Goal: Find specific page/section: Find specific page/section

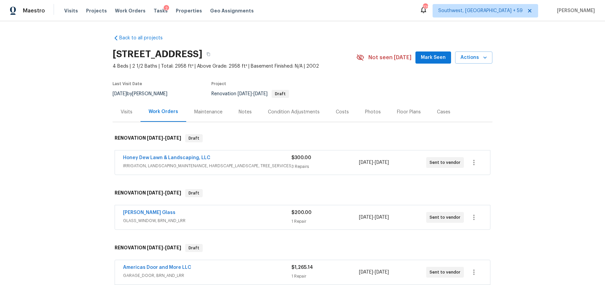
scroll to position [97, 0]
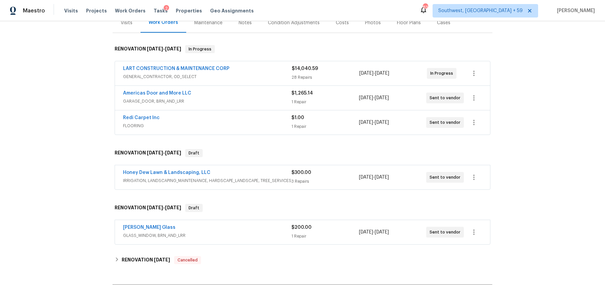
scroll to position [92, 0]
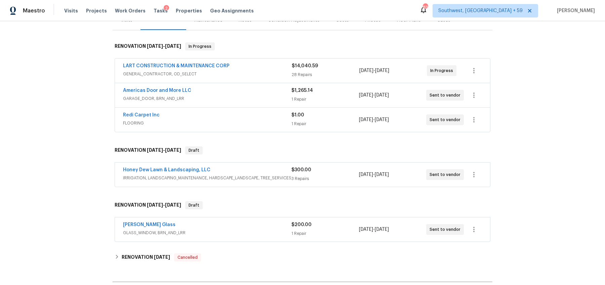
click at [253, 98] on span "GARAGE_DOOR, BRN_AND_LRR" at bounding box center [207, 98] width 168 height 7
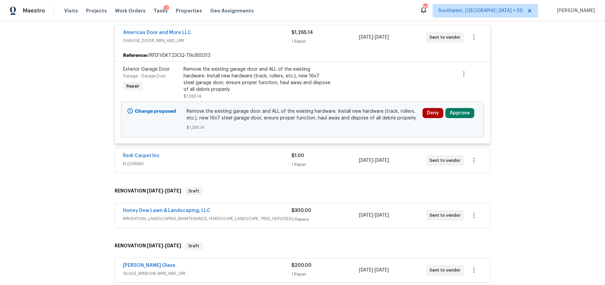
scroll to position [155, 0]
click at [238, 160] on span "FLOORING" at bounding box center [207, 163] width 168 height 7
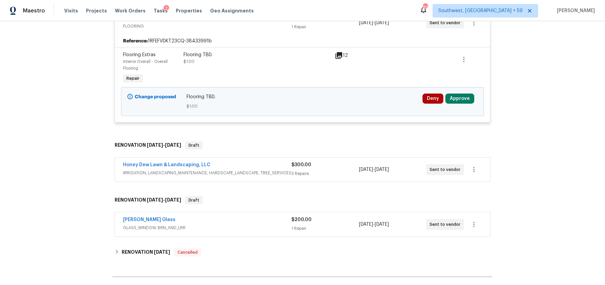
scroll to position [293, 0]
click at [286, 162] on div "Honey Dew Lawn & Landscaping, LLC" at bounding box center [207, 165] width 168 height 8
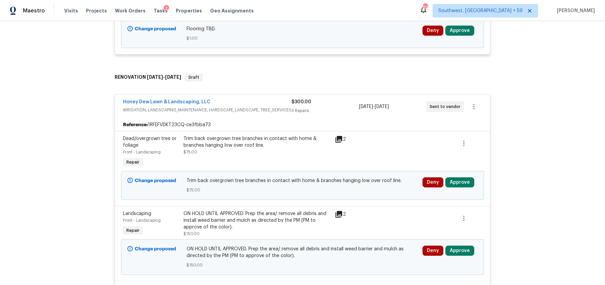
scroll to position [358, 0]
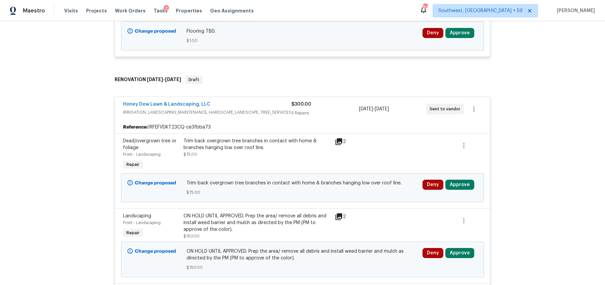
click at [238, 94] on div "Honey Dew Lawn & Landscaping, LLC IRRIGATION, LANDSCAPING_MAINTENANCE, HARDSCAP…" at bounding box center [303, 222] width 376 height 260
click at [238, 104] on div "Honey Dew Lawn & Landscaping, LLC" at bounding box center [207, 105] width 168 height 8
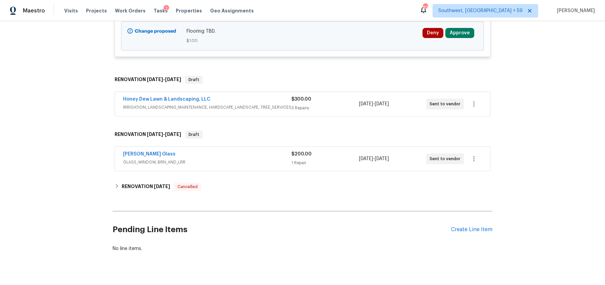
click at [235, 152] on div "Soto Glass" at bounding box center [207, 155] width 168 height 8
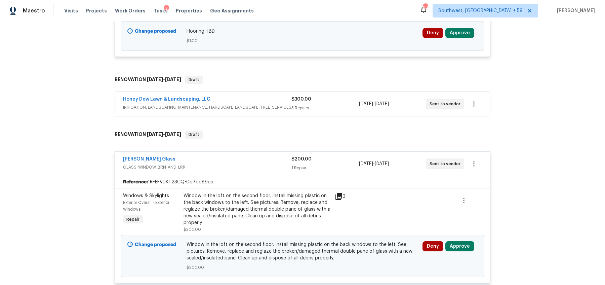
click at [226, 159] on div "Soto Glass" at bounding box center [207, 160] width 168 height 8
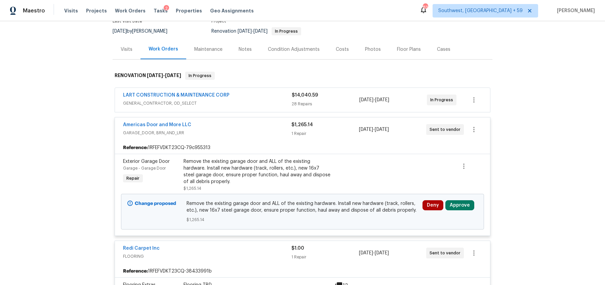
scroll to position [0, 0]
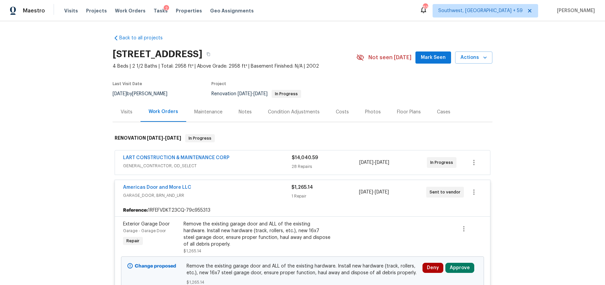
click at [250, 163] on span "GENERAL_CONTRACTOR, OD_SELECT" at bounding box center [207, 165] width 169 height 7
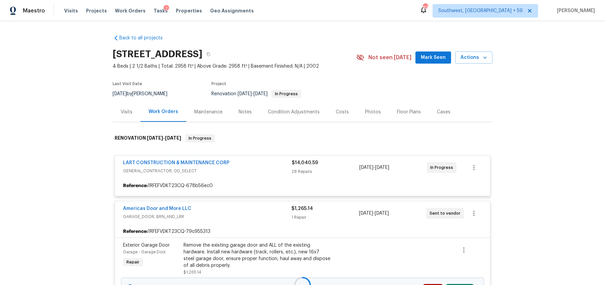
click at [250, 163] on div at bounding box center [303, 284] width 380 height 315
click at [235, 200] on div at bounding box center [303, 284] width 380 height 315
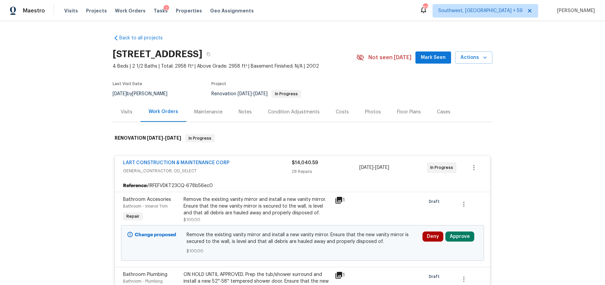
click at [248, 162] on div "LART CONSTRUCTION & MAINTENANCE CORP" at bounding box center [207, 163] width 169 height 8
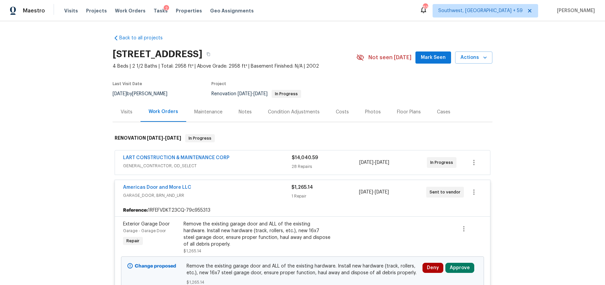
click at [246, 184] on div "Americas Door and More LLC" at bounding box center [207, 188] width 168 height 8
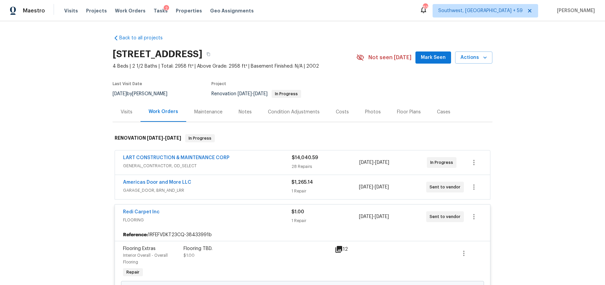
click at [244, 208] on div "Redi Carpet Inc" at bounding box center [207, 212] width 168 height 8
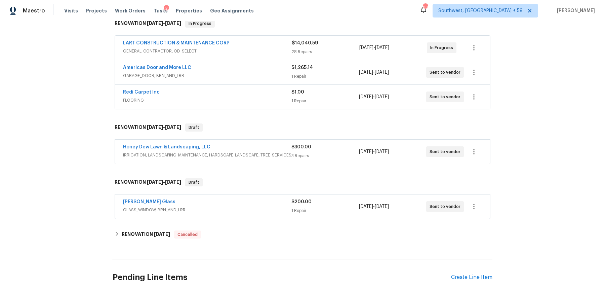
scroll to position [115, 0]
click at [269, 155] on span "IRRIGATION, LANDSCAPING_MAINTENANCE, HARDSCAPE_LANDSCAPE, TREE_SERVICES" at bounding box center [207, 154] width 168 height 7
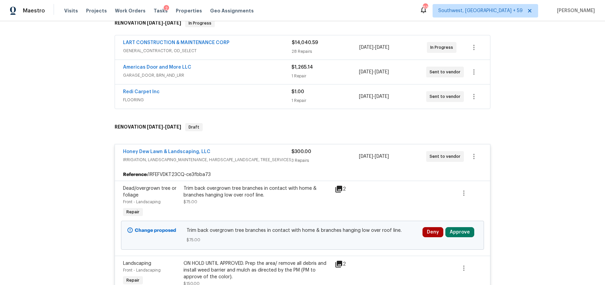
click at [269, 156] on span "IRRIGATION, LANDSCAPING_MAINTENANCE, HARDSCAPE_LANDSCAPE, TREE_SERVICES" at bounding box center [207, 159] width 168 height 7
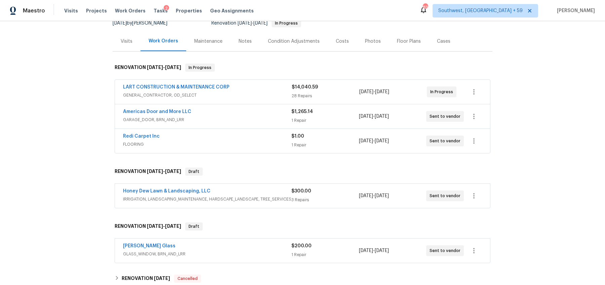
scroll to position [72, 0]
click at [192, 168] on span "Draft" at bounding box center [194, 170] width 16 height 7
click at [195, 168] on span "Draft" at bounding box center [194, 170] width 16 height 7
click at [45, 212] on div "Back to all projects 2222 Princess Snow Cir, Katy, TX 77493 4 Beds | 2 1/2 Bath…" at bounding box center [302, 153] width 605 height 264
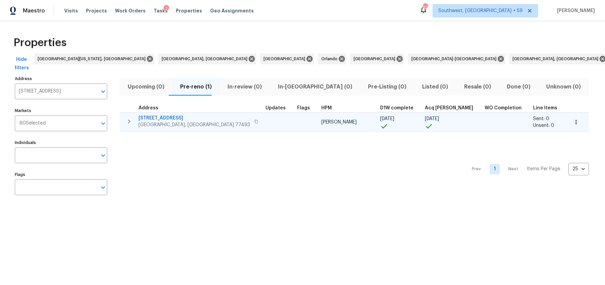
click at [263, 122] on td at bounding box center [279, 122] width 32 height 19
click at [177, 123] on span "Katy, TX 77493" at bounding box center [194, 124] width 112 height 7
click at [128, 119] on icon "button" at bounding box center [129, 121] width 8 height 8
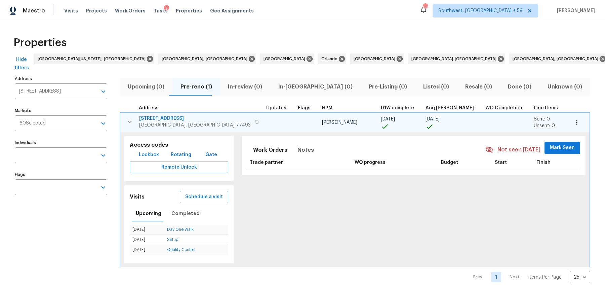
click at [355, 164] on span "WO progress" at bounding box center [370, 162] width 31 height 5
click at [355, 161] on span "WO progress" at bounding box center [370, 162] width 31 height 5
click at [263, 161] on th "Trade partner" at bounding box center [293, 162] width 92 height 9
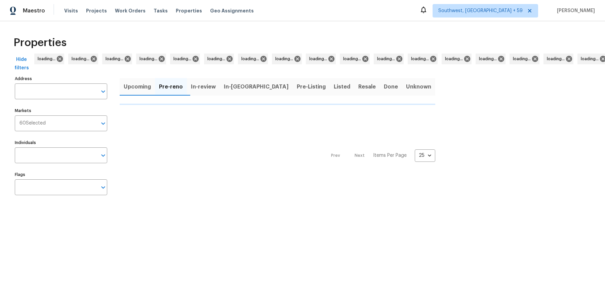
type input "[STREET_ADDRESS]"
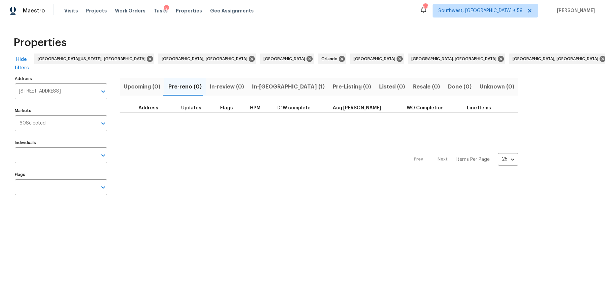
click at [252, 86] on span "In-[GEOGRAPHIC_DATA] (1)" at bounding box center [288, 86] width 73 height 9
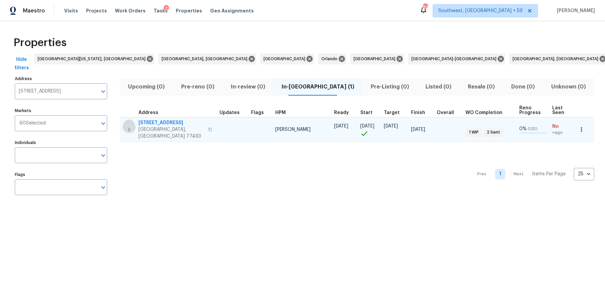
click at [131, 125] on icon "button" at bounding box center [129, 129] width 8 height 8
